Goal: Task Accomplishment & Management: Use online tool/utility

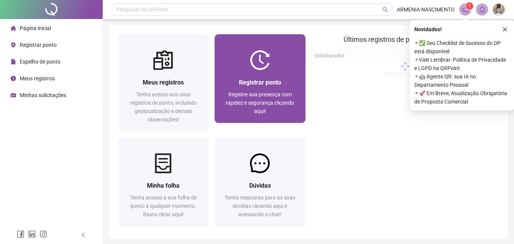
click at [229, 64] on div at bounding box center [260, 60] width 91 height 20
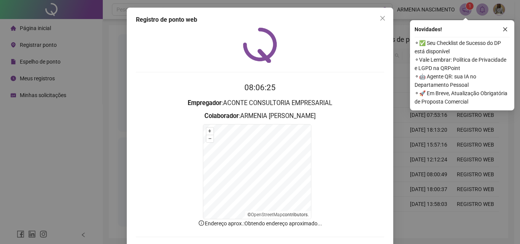
scroll to position [34, 0]
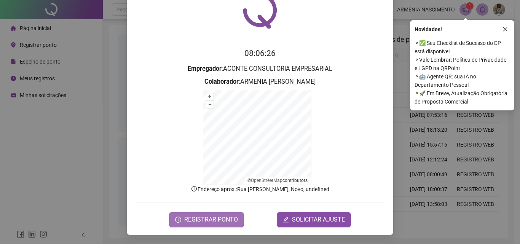
click at [196, 219] on span "REGISTRAR PONTO" at bounding box center [211, 219] width 54 height 9
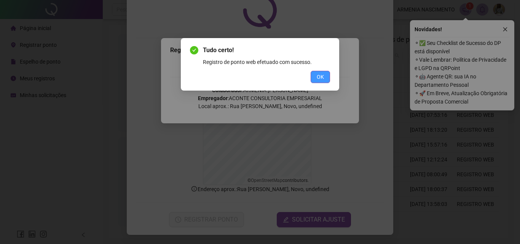
click at [320, 78] on span "OK" at bounding box center [319, 77] width 7 height 8
